Goal: Check status

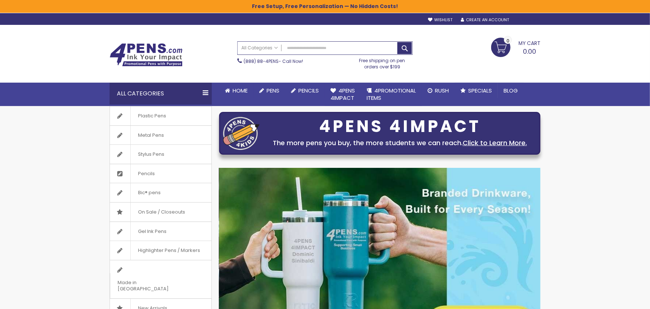
type input "**********"
click at [528, 18] on div "Sign In" at bounding box center [528, 20] width 24 height 5
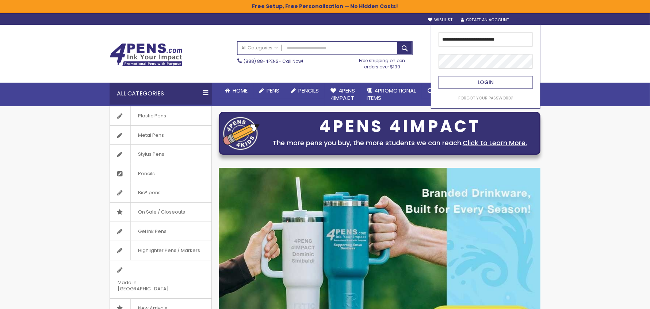
click at [497, 84] on button "Login" at bounding box center [486, 82] width 94 height 13
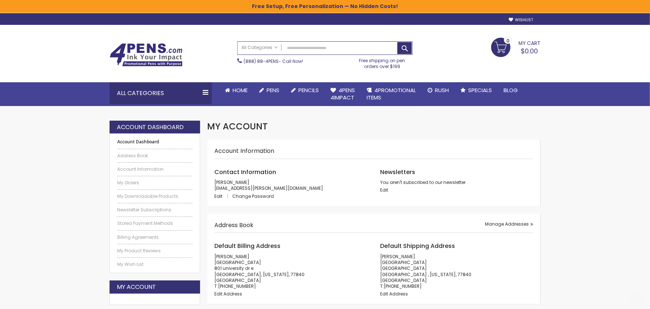
scroll to position [146, 0]
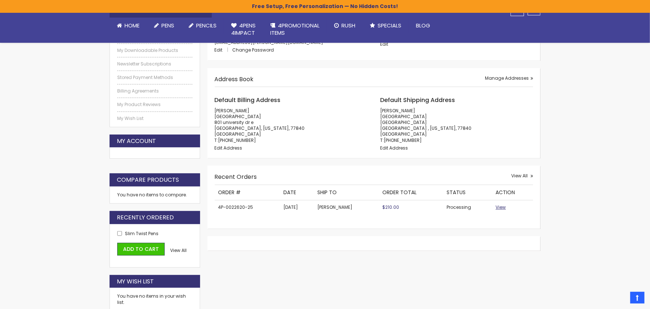
click at [504, 206] on span "View" at bounding box center [501, 207] width 10 height 6
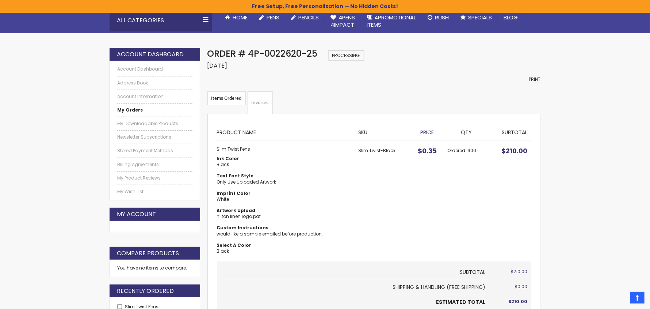
scroll to position [110, 0]
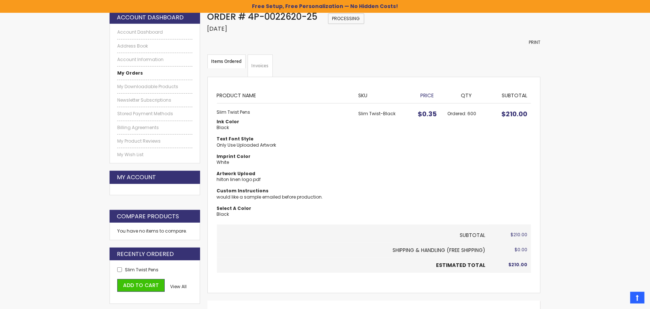
click at [536, 42] on span "Print" at bounding box center [535, 42] width 12 height 6
